Goal: Task Accomplishment & Management: Use online tool/utility

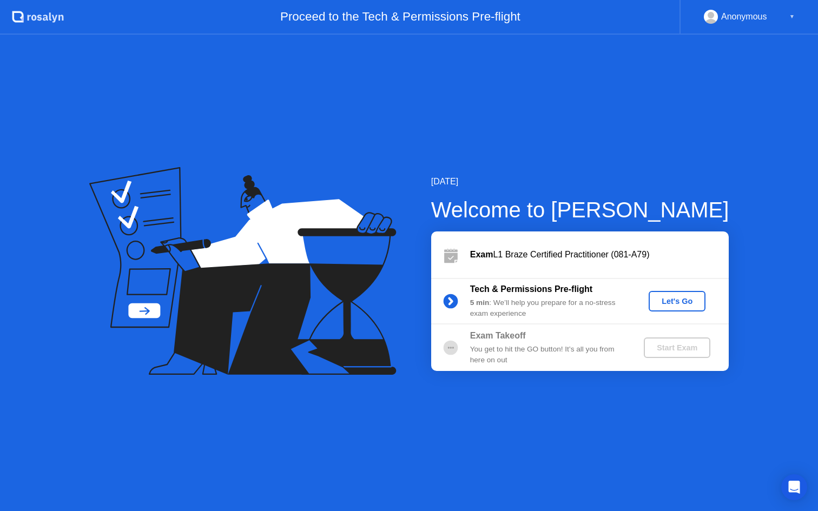
click at [680, 297] on div "Let's Go" at bounding box center [677, 301] width 48 height 9
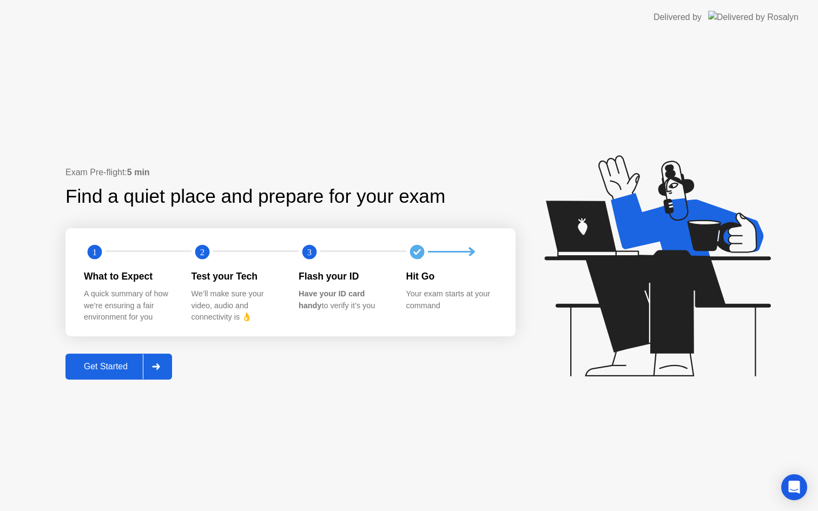
click at [103, 368] on div "Get Started" at bounding box center [106, 367] width 74 height 10
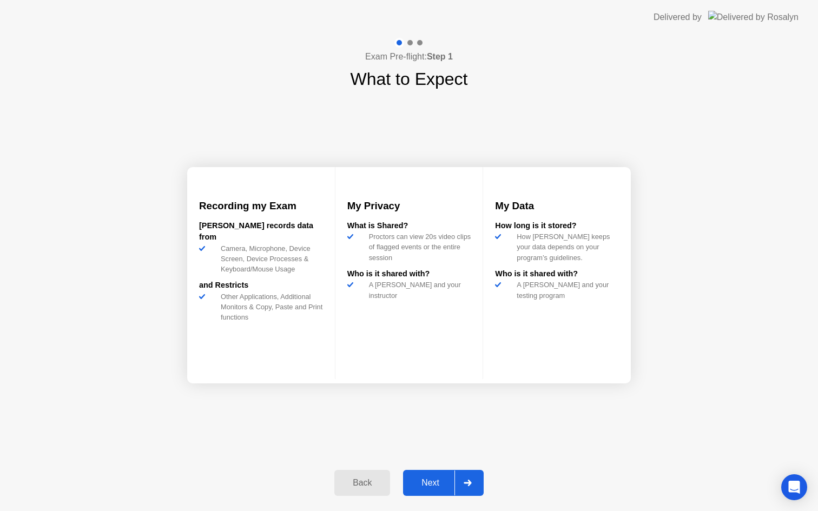
click at [432, 483] on div "Next" at bounding box center [430, 483] width 48 height 10
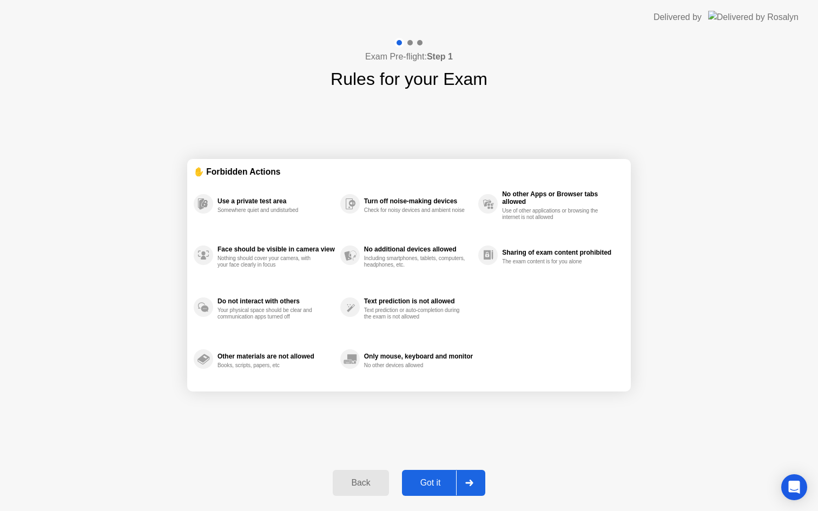
click at [433, 482] on div "Got it" at bounding box center [430, 483] width 51 height 10
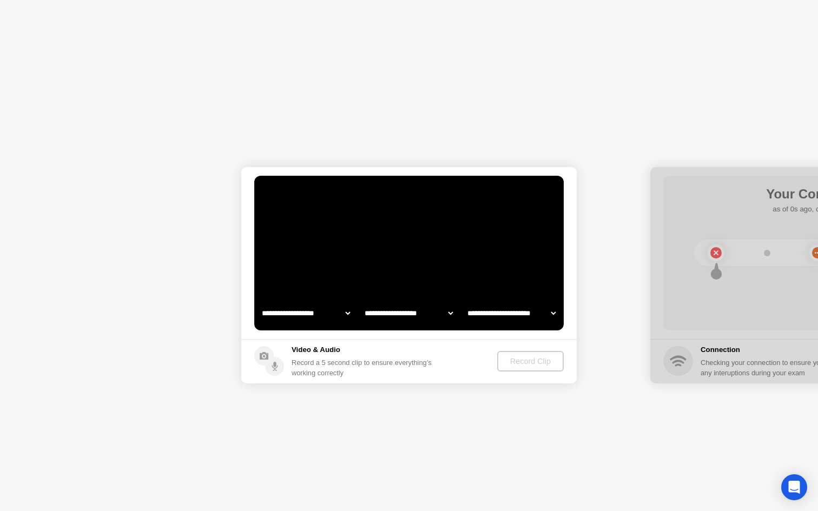
select select "**********"
select select "*******"
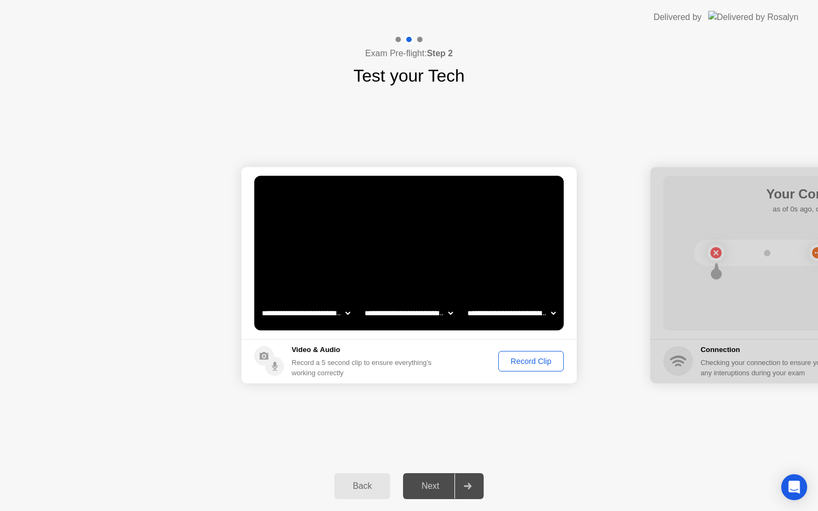
click at [373, 487] on div "Back" at bounding box center [362, 487] width 49 height 10
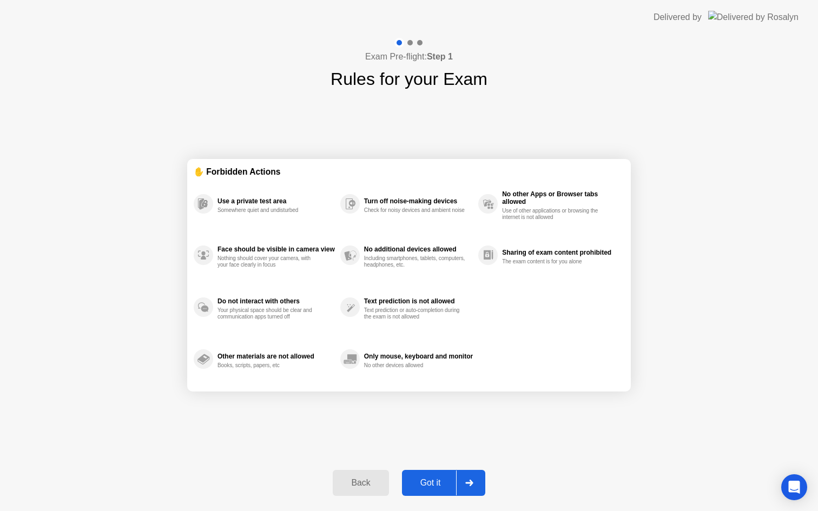
click at [433, 482] on div "Got it" at bounding box center [430, 483] width 51 height 10
select select "**********"
select select "*******"
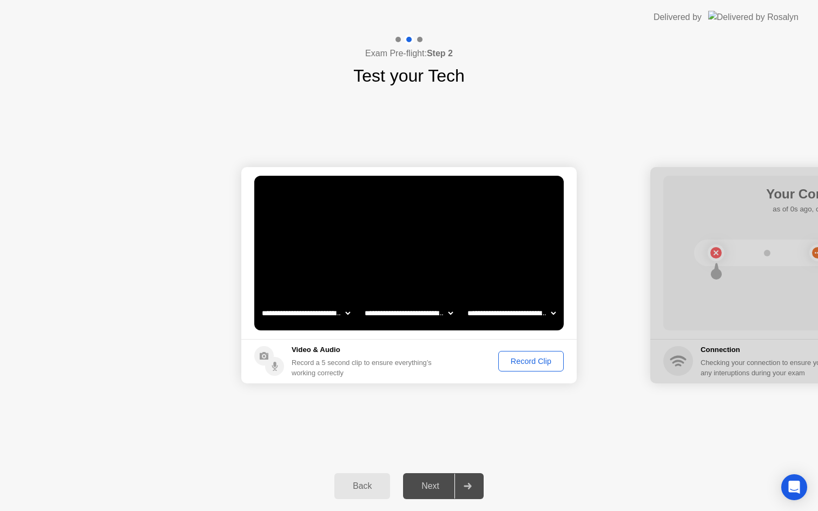
click at [429, 489] on div "Next" at bounding box center [430, 487] width 48 height 10
click at [473, 486] on div at bounding box center [467, 486] width 26 height 25
click at [534, 365] on div "Record Clip" at bounding box center [531, 361] width 58 height 9
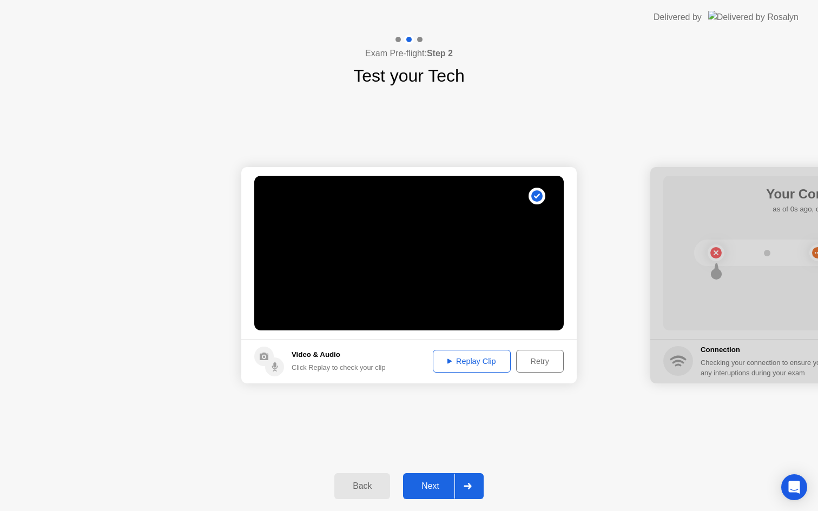
click at [464, 360] on div "Replay Clip" at bounding box center [472, 361] width 70 height 9
click at [433, 484] on div "Next" at bounding box center [430, 487] width 48 height 10
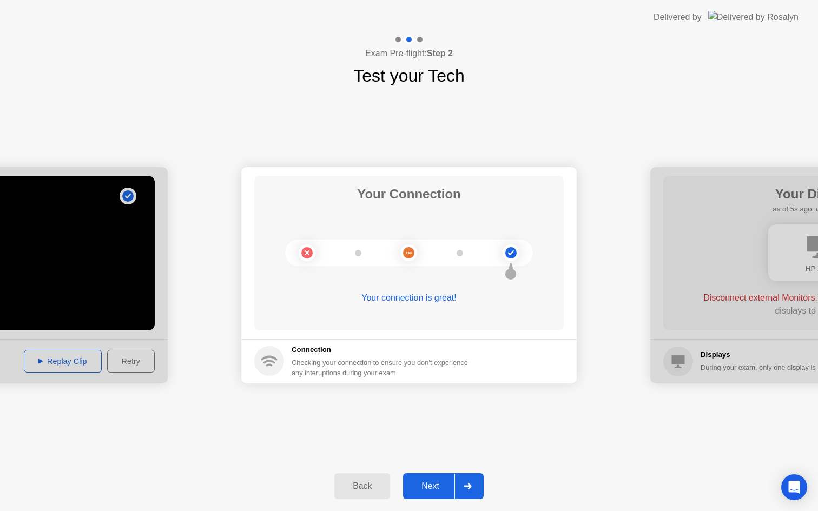
click at [430, 486] on div "Next" at bounding box center [430, 487] width 48 height 10
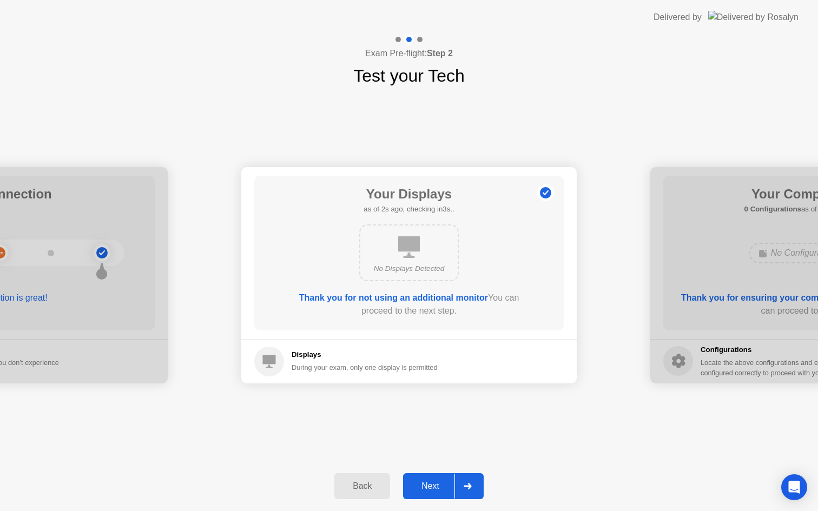
click at [435, 487] on div "Next" at bounding box center [430, 487] width 48 height 10
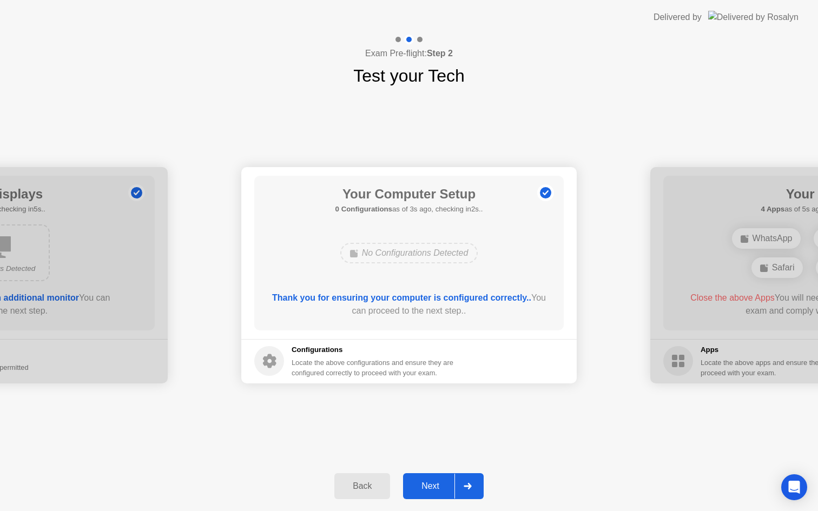
click at [435, 487] on div "Next" at bounding box center [430, 487] width 48 height 10
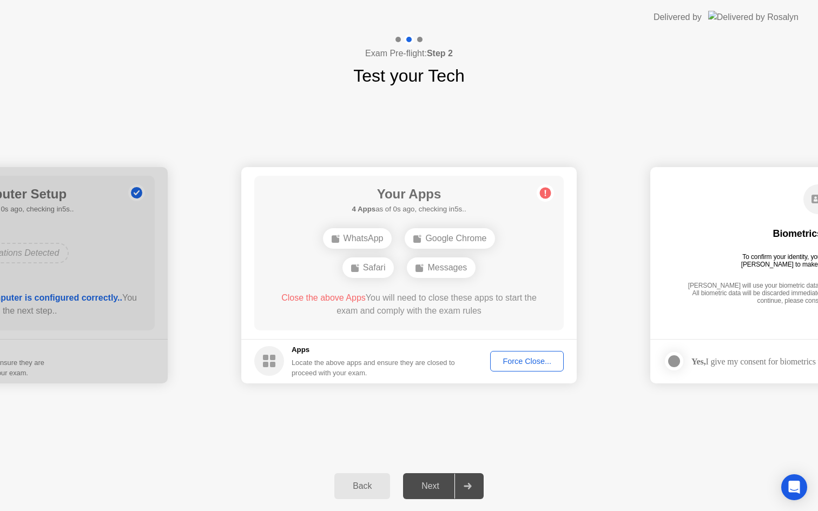
click at [512, 361] on div "Force Close..." at bounding box center [527, 361] width 66 height 9
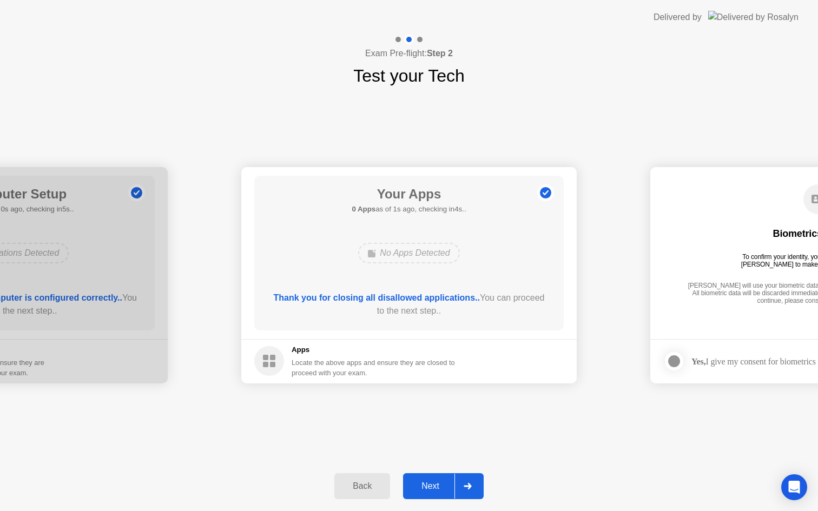
click at [429, 482] on div "Next" at bounding box center [430, 487] width 48 height 10
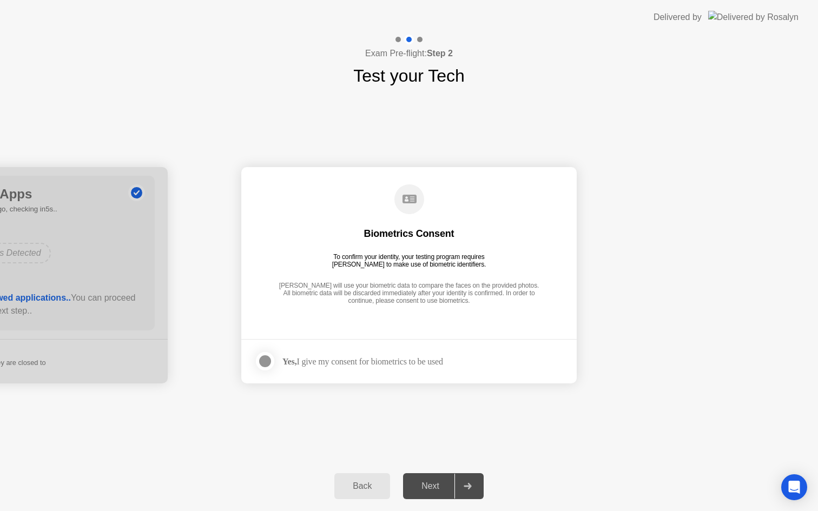
click at [266, 363] on div at bounding box center [265, 361] width 13 height 13
click at [429, 484] on div "Next" at bounding box center [430, 487] width 48 height 10
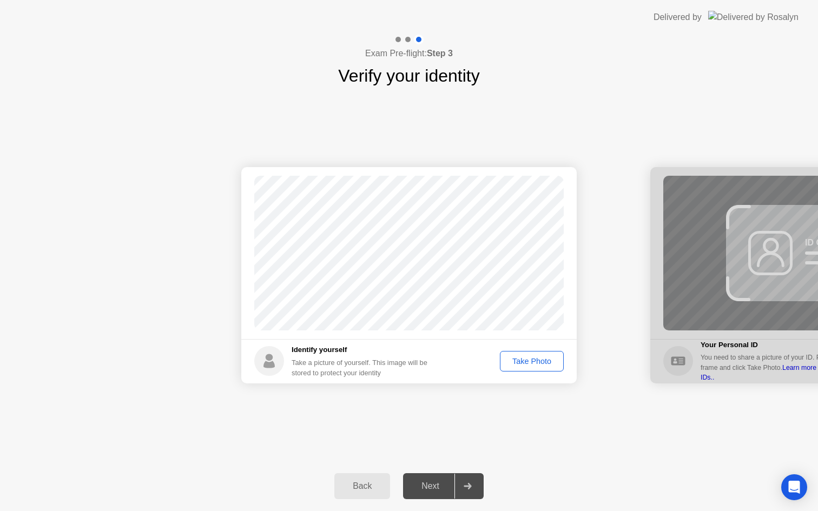
click at [528, 360] on div "Take Photo" at bounding box center [532, 361] width 56 height 9
click at [433, 485] on div "Next" at bounding box center [430, 487] width 48 height 10
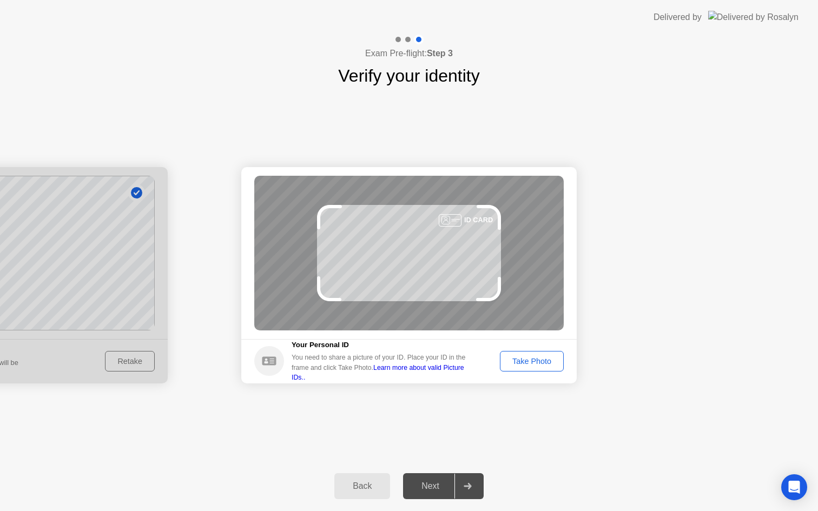
click at [531, 363] on div "Take Photo" at bounding box center [532, 361] width 56 height 9
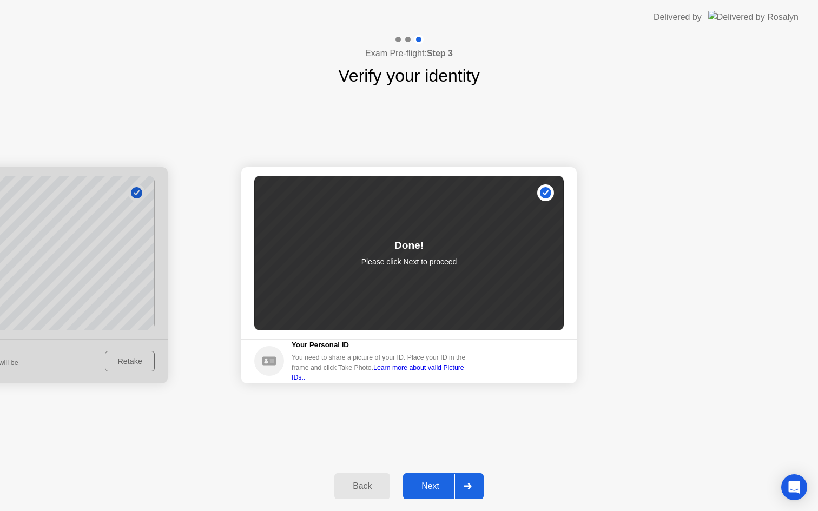
click at [436, 487] on div "Next" at bounding box center [430, 487] width 48 height 10
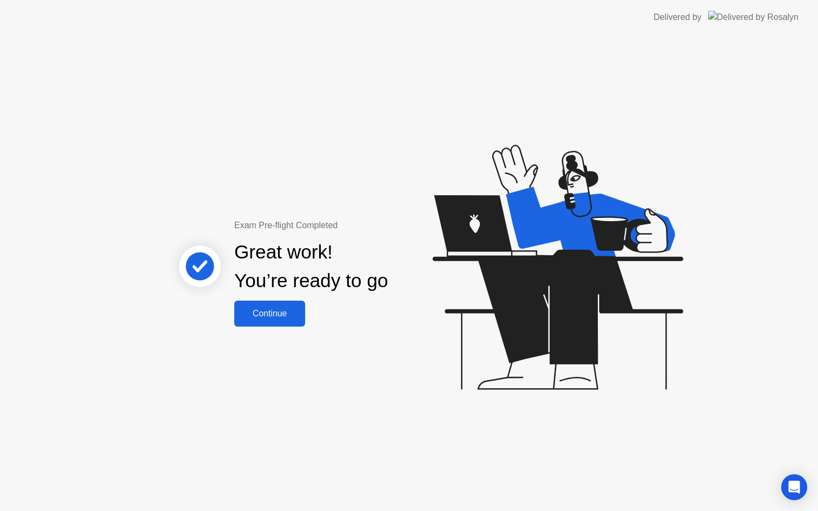
click at [267, 318] on div "Continue" at bounding box center [270, 314] width 64 height 10
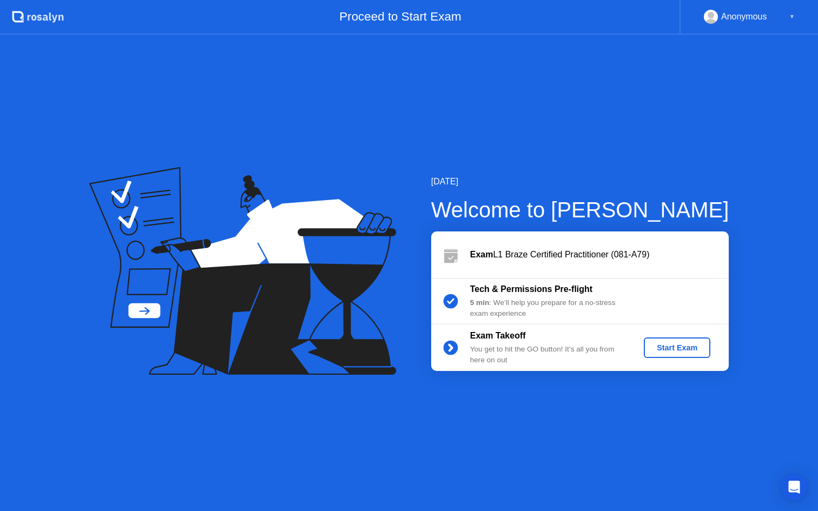
click at [675, 350] on div "Start Exam" at bounding box center [677, 348] width 58 height 9
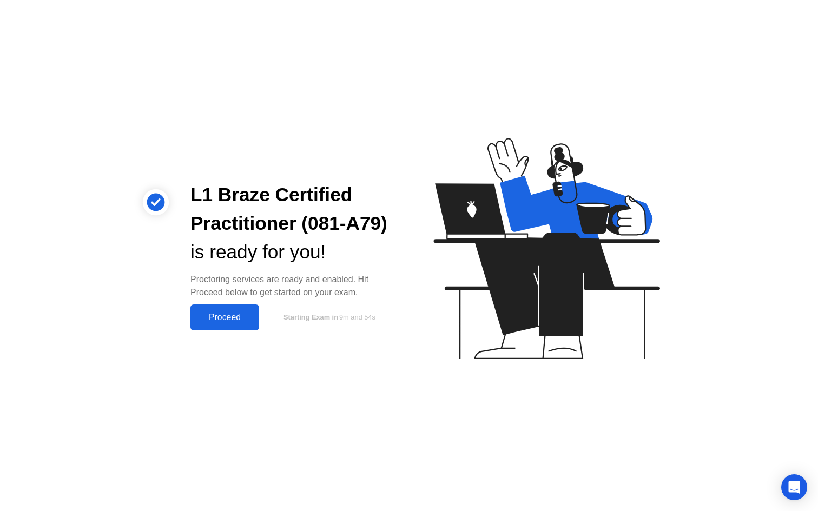
click at [223, 318] on div "Proceed" at bounding box center [225, 318] width 62 height 10
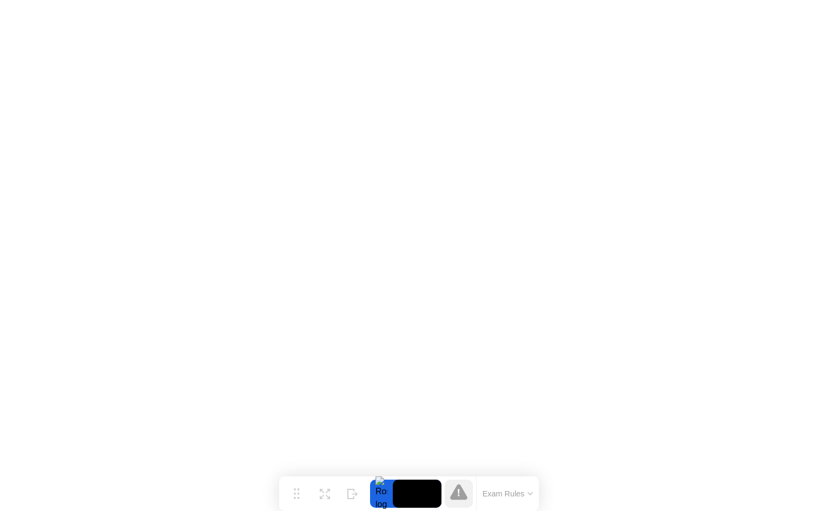
click at [538, 492] on div "Exam Rules" at bounding box center [507, 494] width 63 height 35
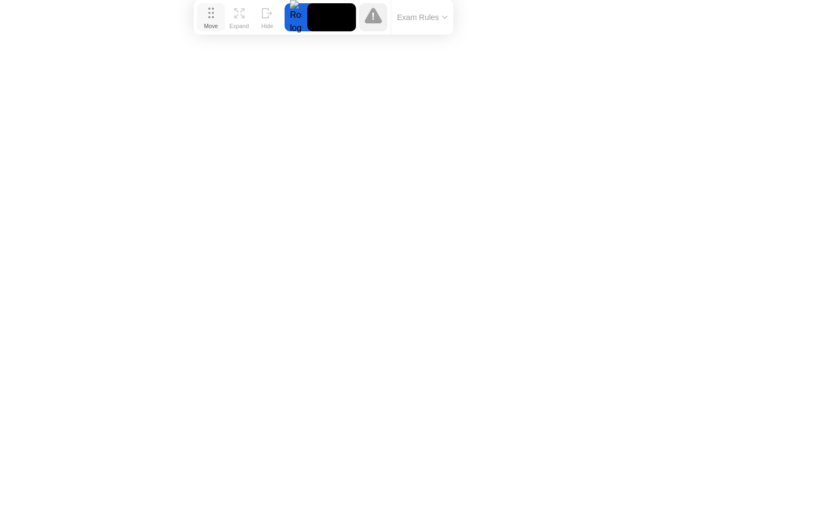
drag, startPoint x: 298, startPoint y: 491, endPoint x: 213, endPoint y: 4, distance: 494.4
click at [213, 4] on button "Move" at bounding box center [211, 17] width 28 height 28
